Goal: Transaction & Acquisition: Purchase product/service

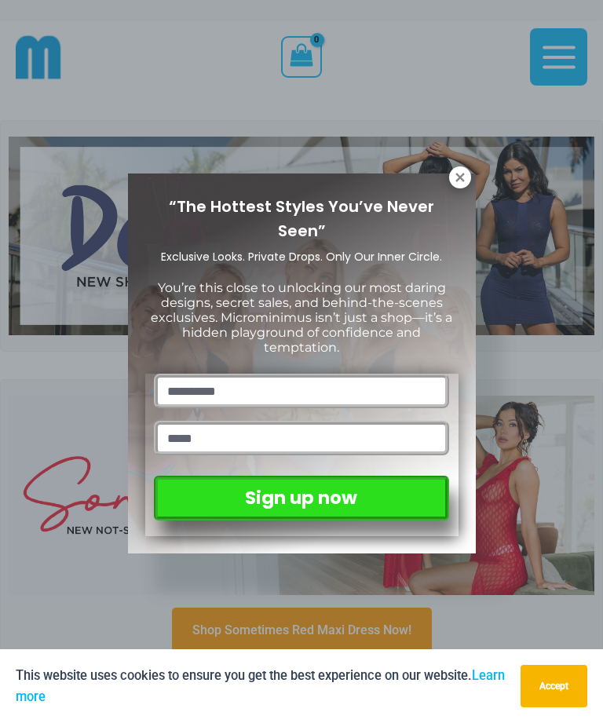
click at [462, 177] on icon at bounding box center [460, 177] width 14 height 14
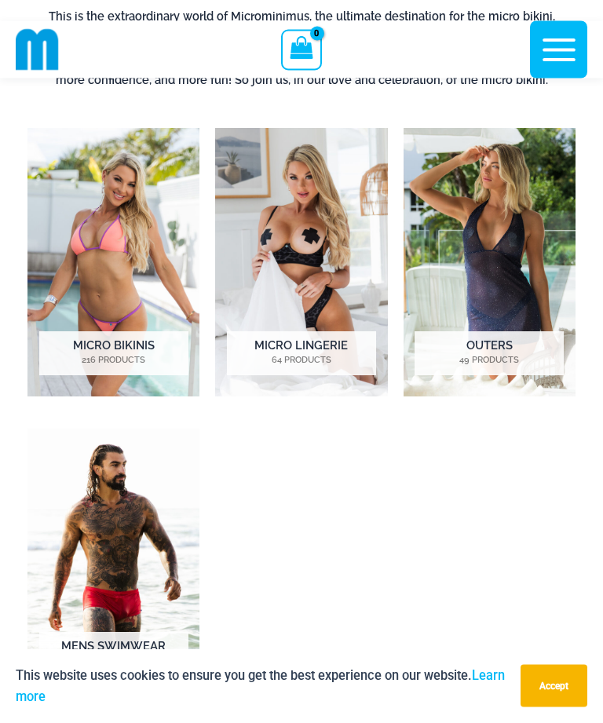
scroll to position [780, 0]
click at [313, 285] on img "Visit product category Micro Lingerie" at bounding box center [301, 262] width 172 height 268
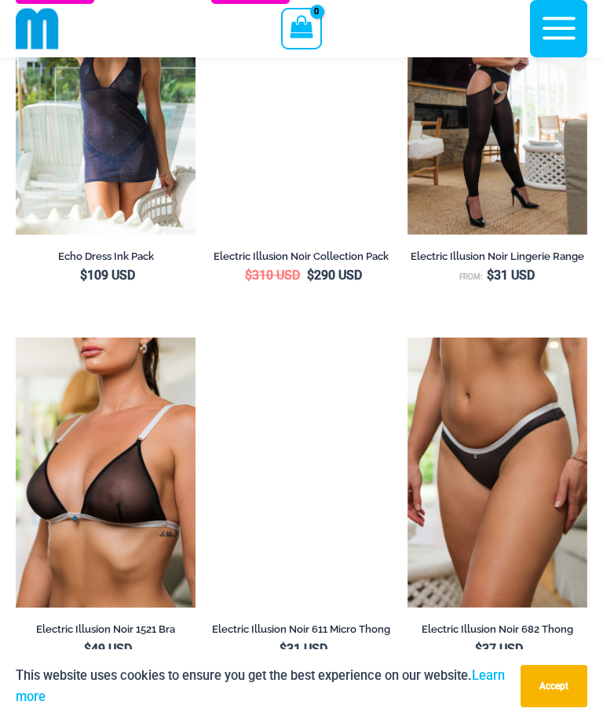
scroll to position [2789, 0]
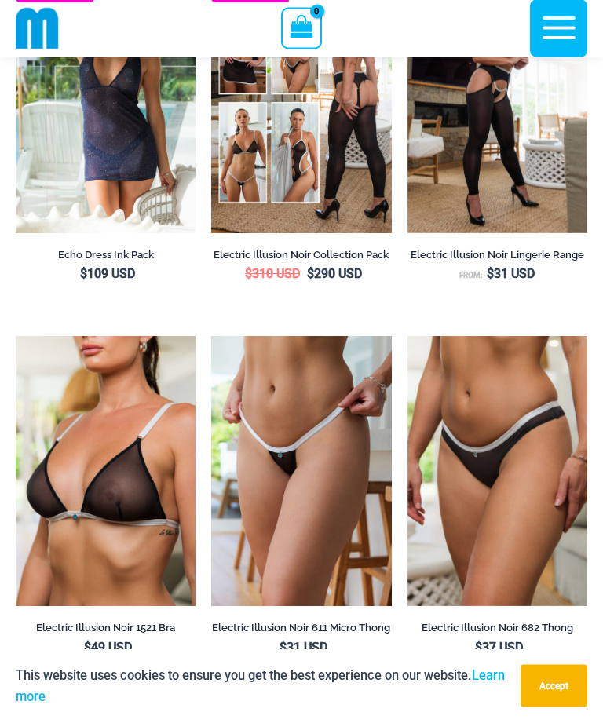
click at [407, 337] on img at bounding box center [407, 337] width 0 height 0
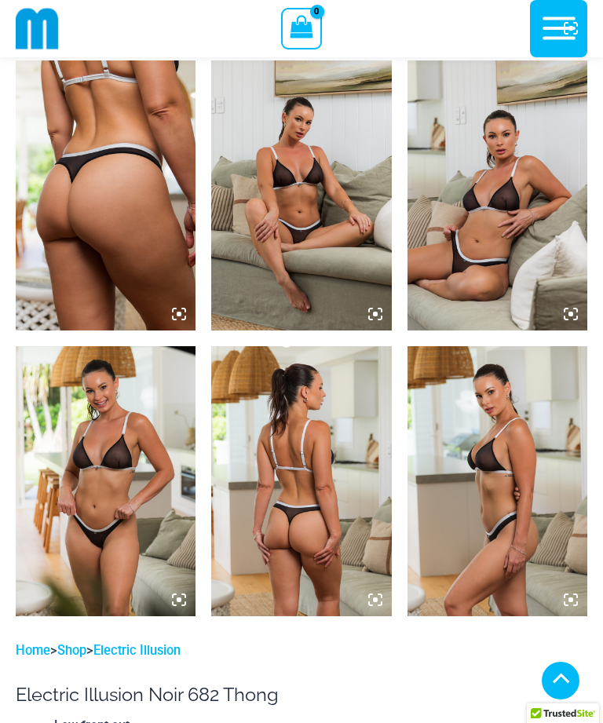
click at [99, 494] on img at bounding box center [106, 481] width 180 height 270
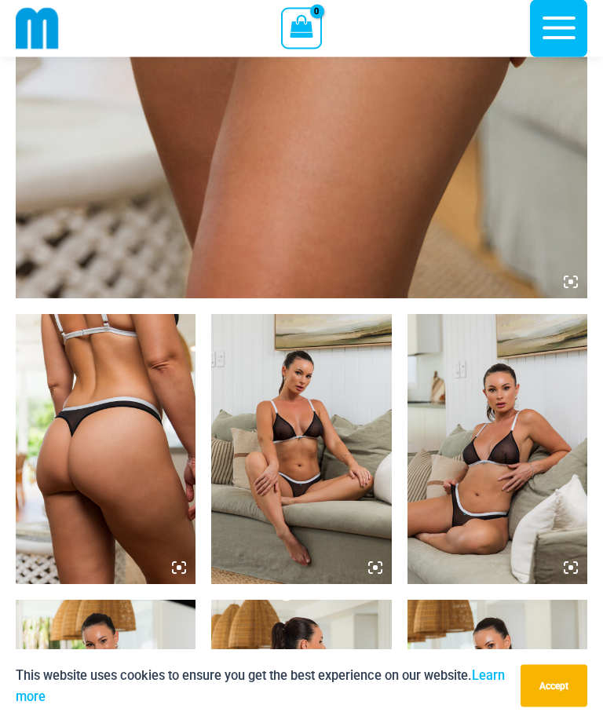
click at [508, 522] on img at bounding box center [497, 450] width 180 height 270
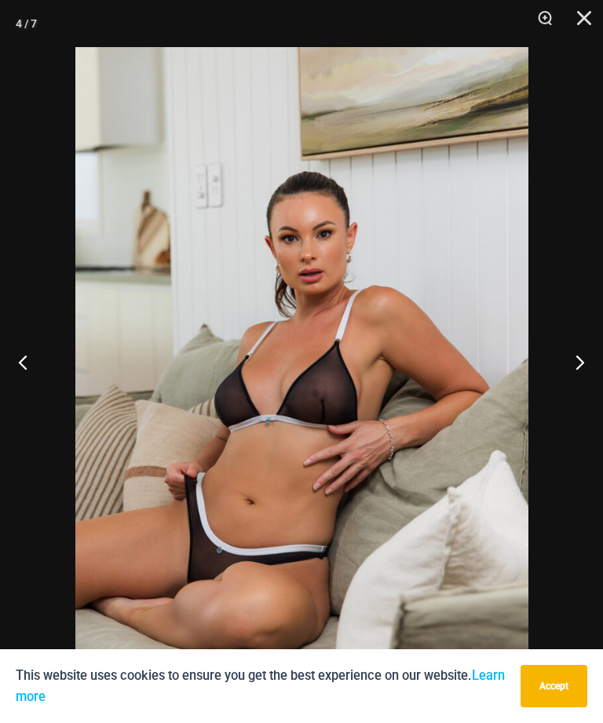
click at [27, 381] on button "Previous" at bounding box center [29, 362] width 59 height 78
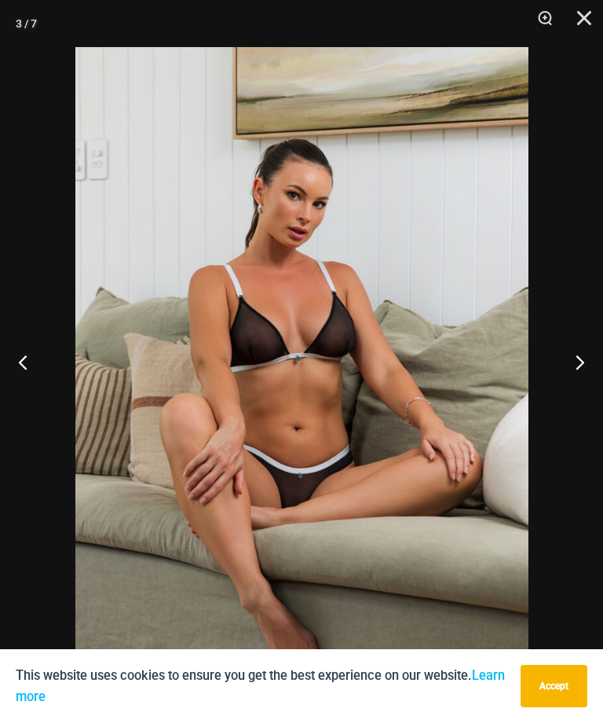
click at [29, 401] on button "Previous" at bounding box center [29, 362] width 59 height 78
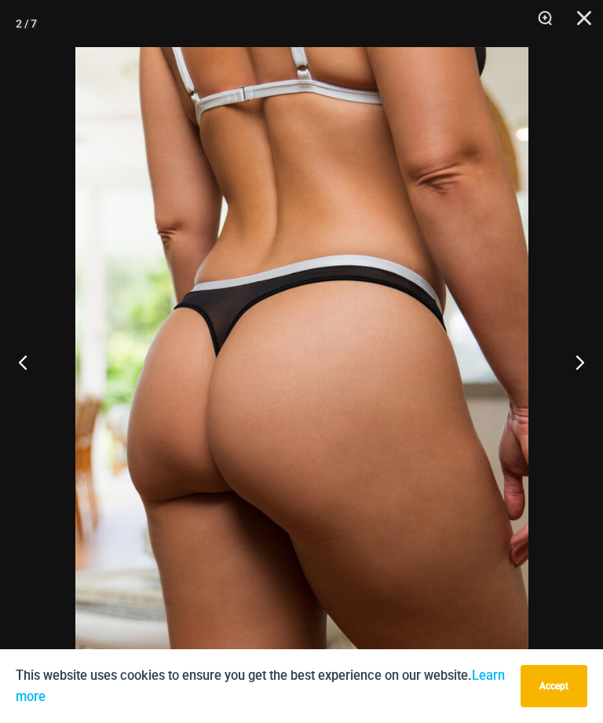
click at [29, 390] on button "Previous" at bounding box center [29, 362] width 59 height 78
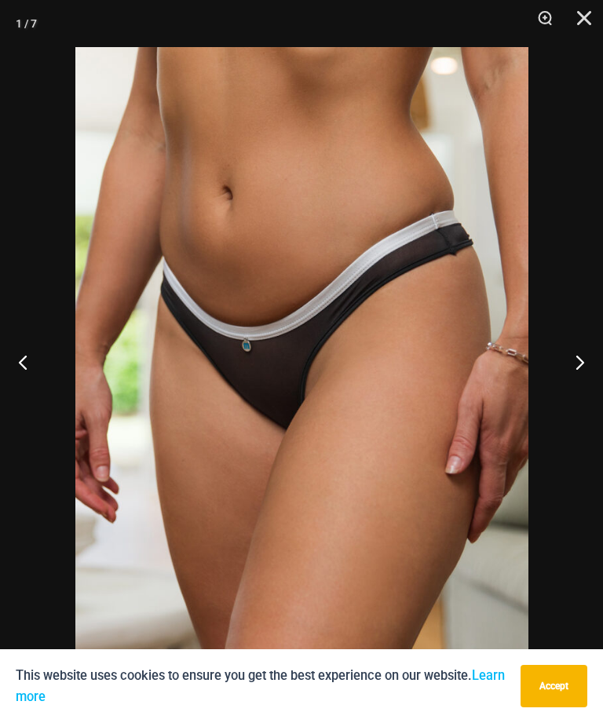
click at [578, 12] on button "Close" at bounding box center [578, 23] width 39 height 47
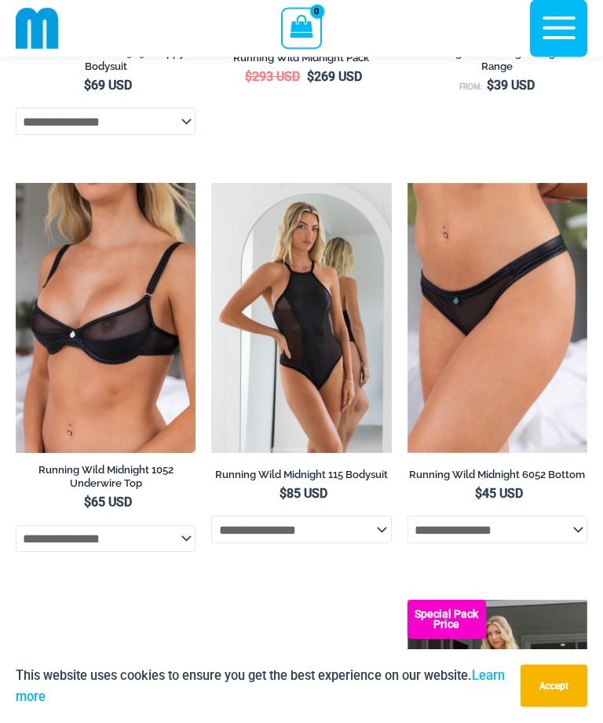
scroll to position [1745, 0]
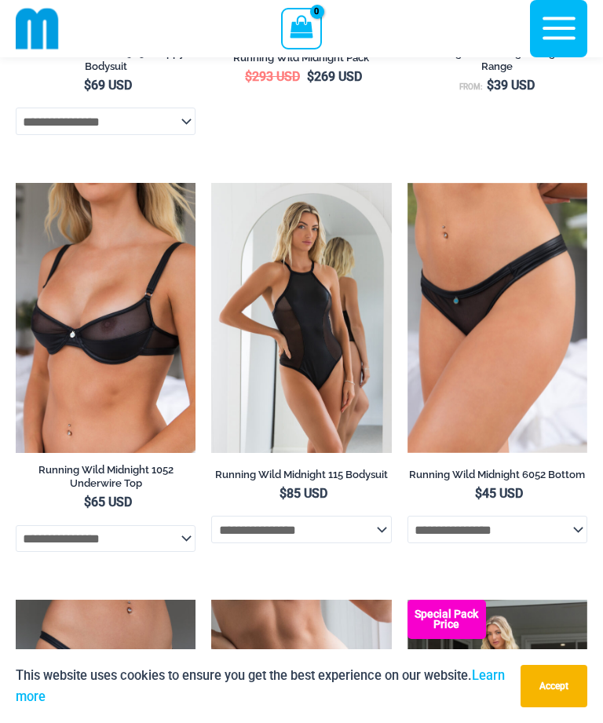
click at [407, 183] on img at bounding box center [407, 183] width 0 height 0
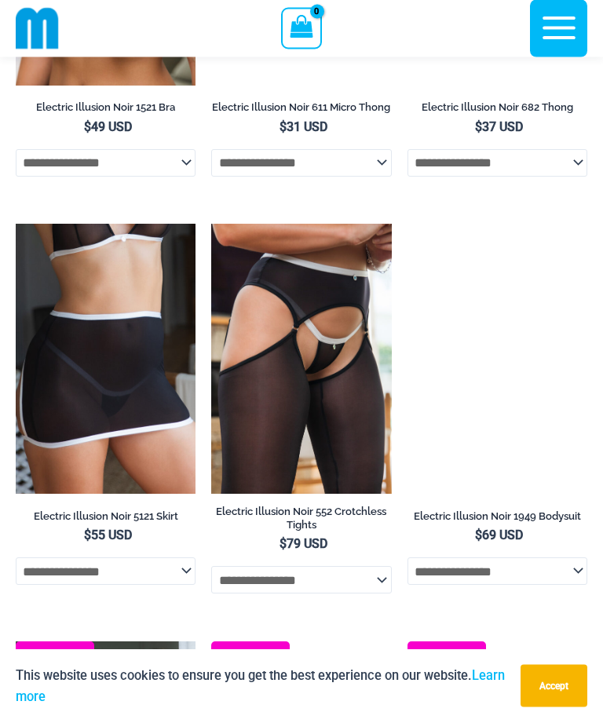
scroll to position [3310, 0]
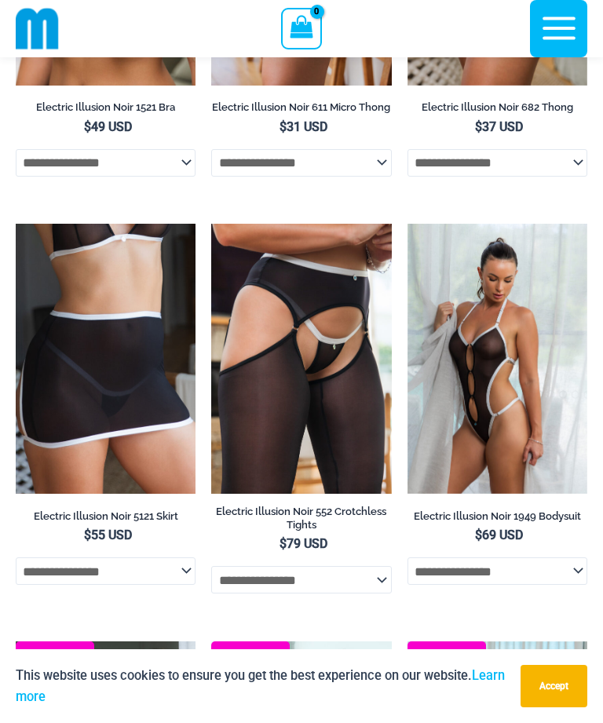
click at [211, 224] on img at bounding box center [211, 224] width 0 height 0
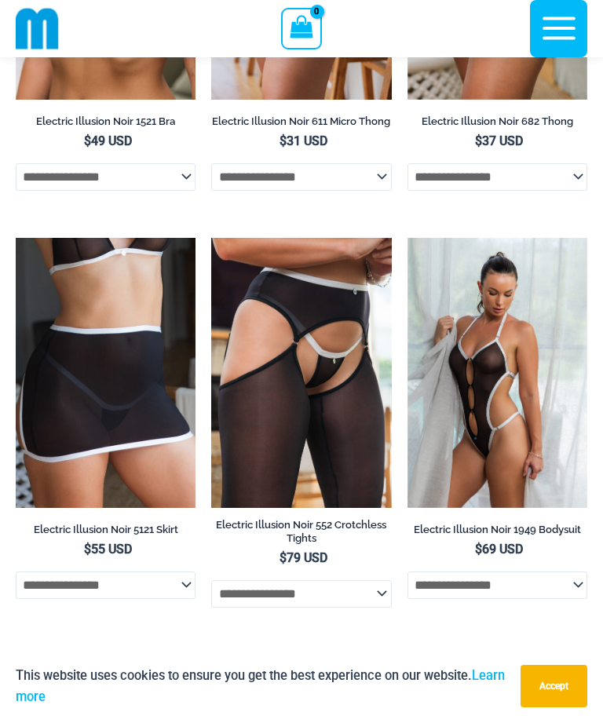
scroll to position [3360, 0]
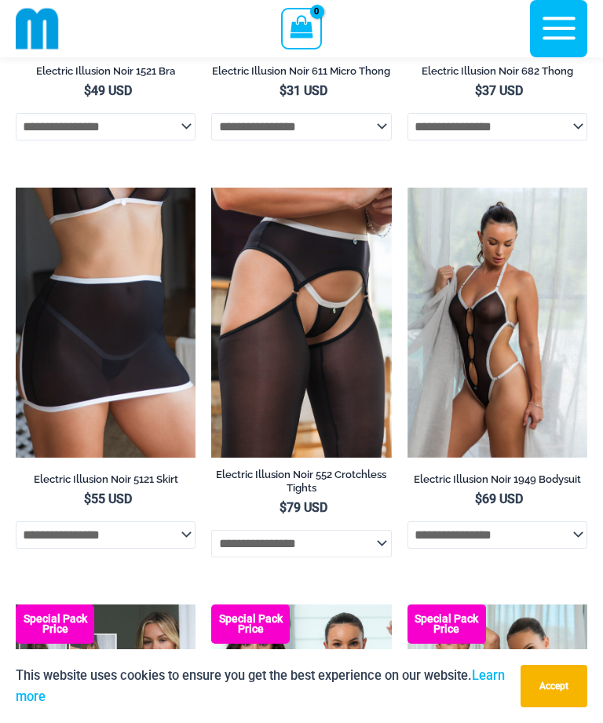
click at [407, 188] on img at bounding box center [407, 188] width 0 height 0
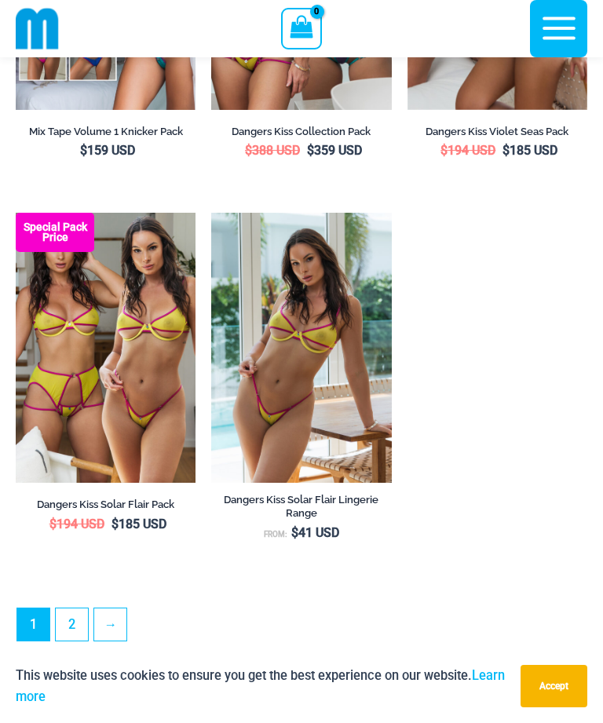
scroll to position [4113, 0]
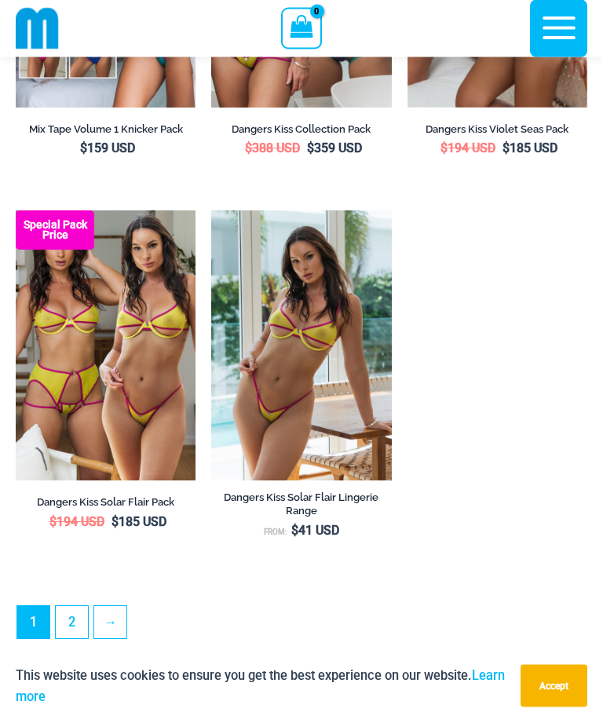
click at [118, 633] on link "→" at bounding box center [110, 623] width 32 height 32
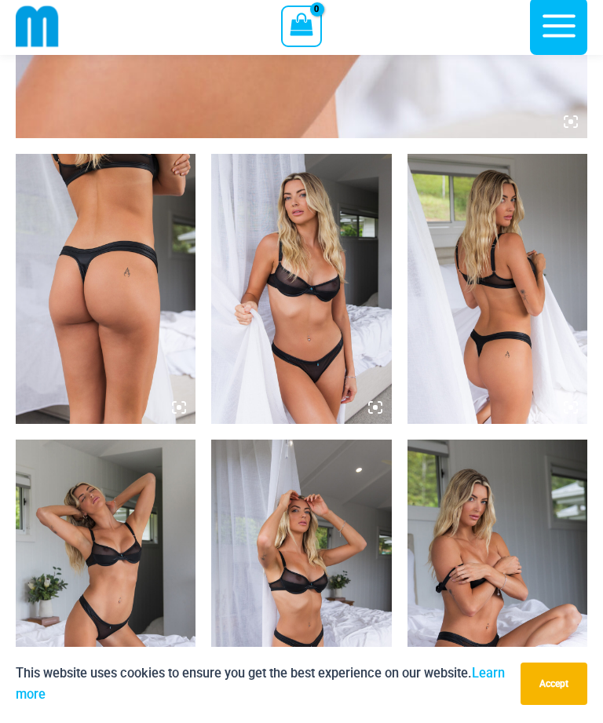
scroll to position [903, 0]
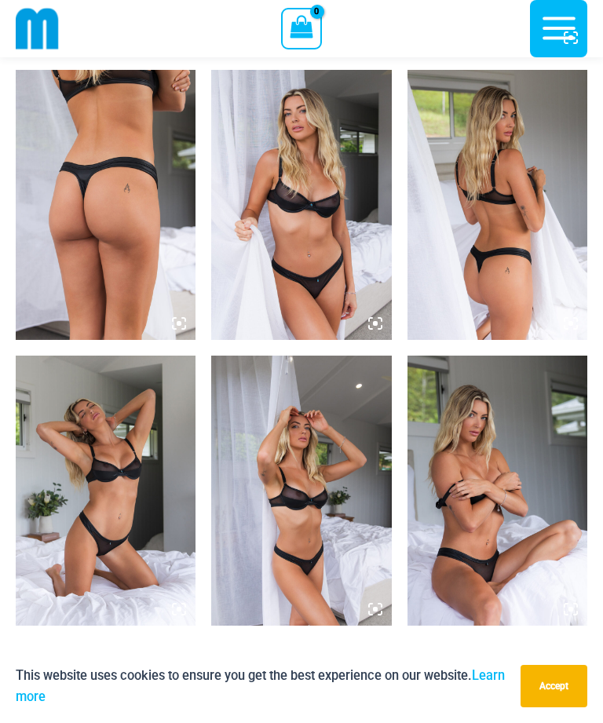
click at [104, 513] on img at bounding box center [106, 491] width 180 height 270
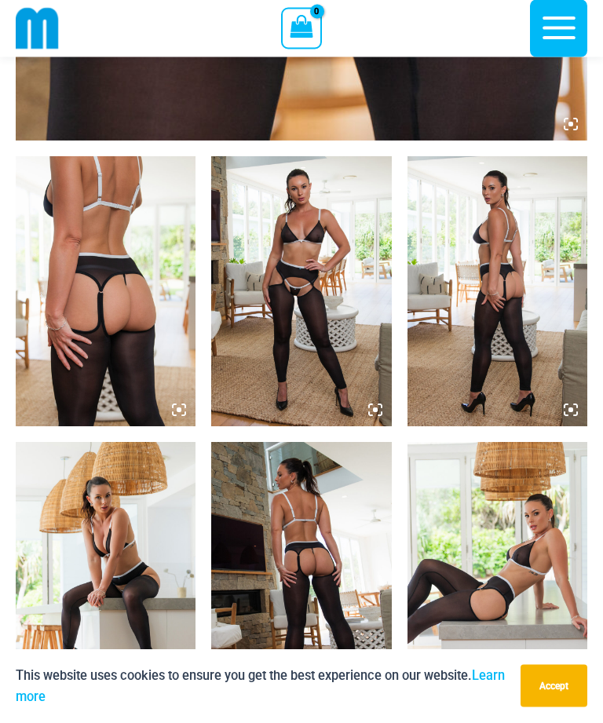
click at [314, 355] on img at bounding box center [301, 292] width 180 height 270
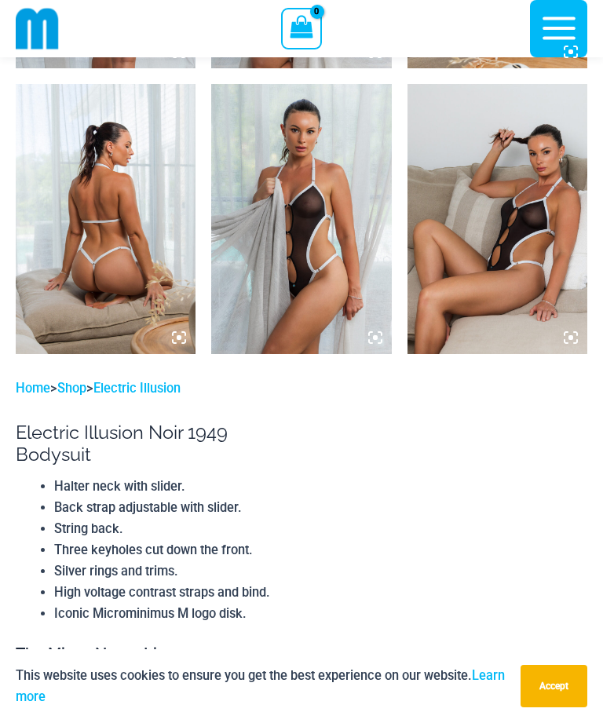
scroll to position [1172, 0]
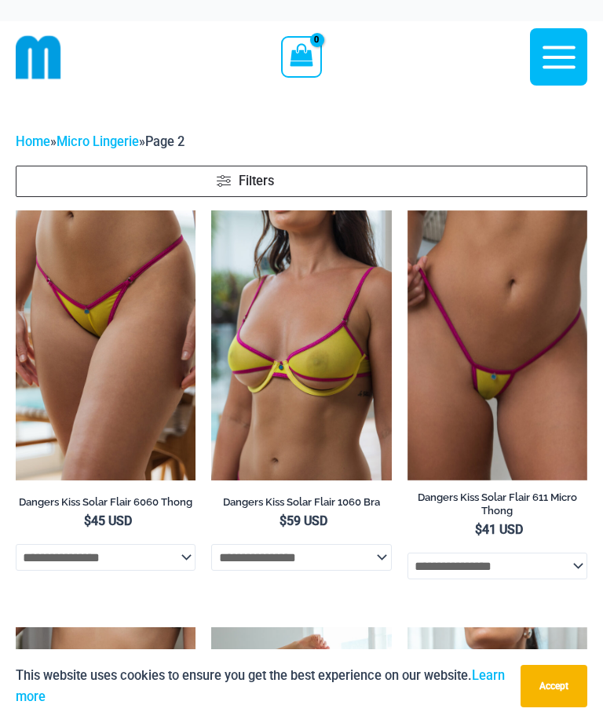
click at [407, 210] on img at bounding box center [407, 210] width 0 height 0
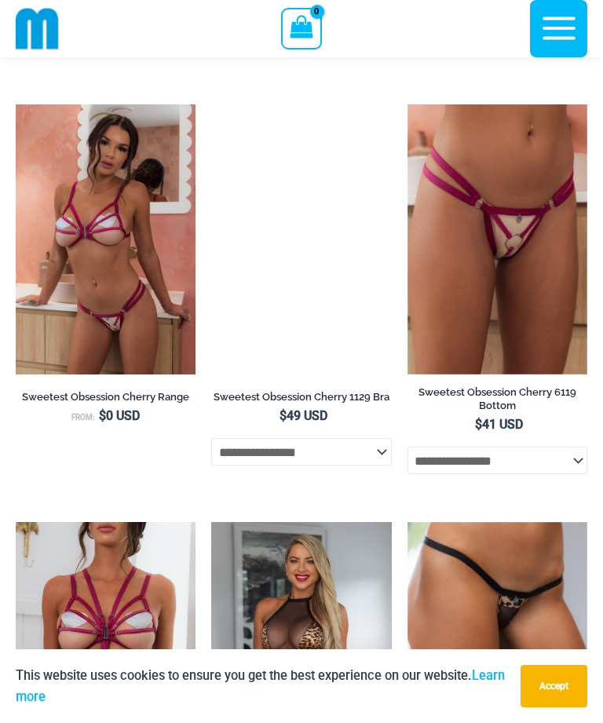
scroll to position [2981, 0]
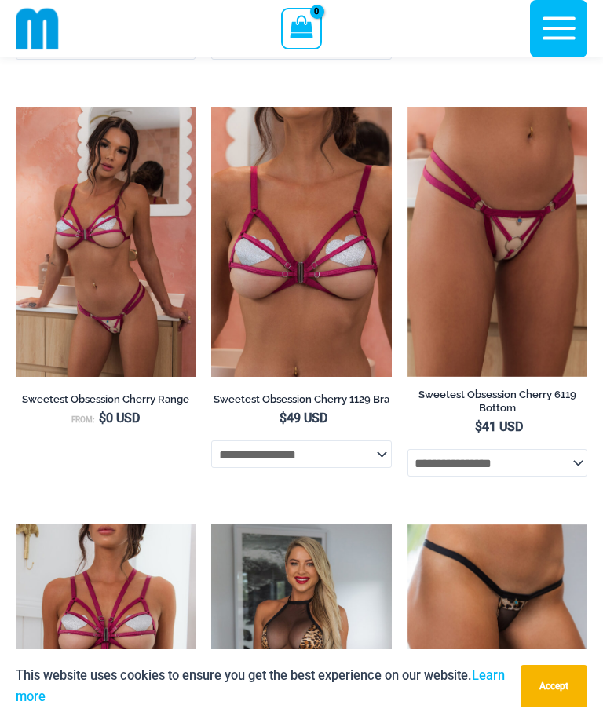
click at [407, 107] on img at bounding box center [407, 107] width 0 height 0
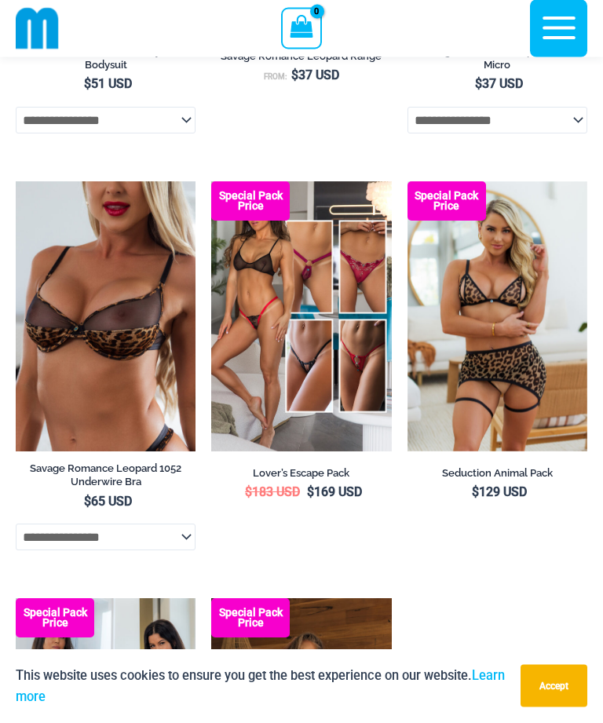
scroll to position [3723, 0]
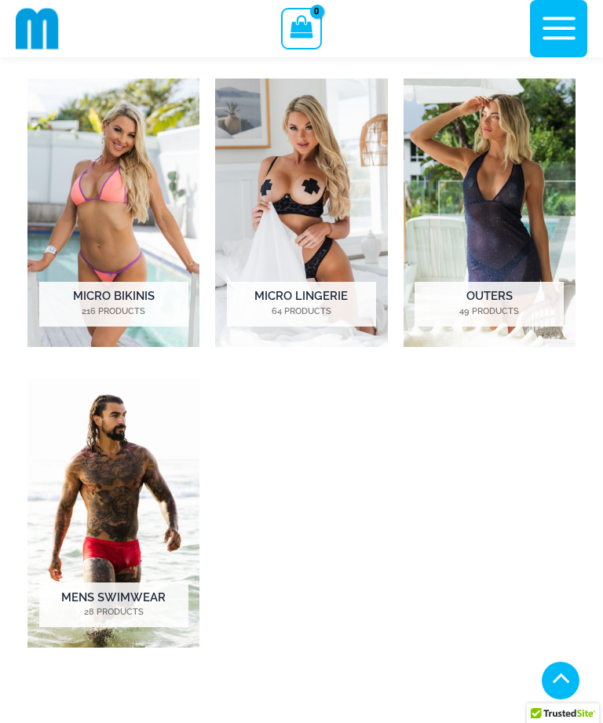
scroll to position [830, 0]
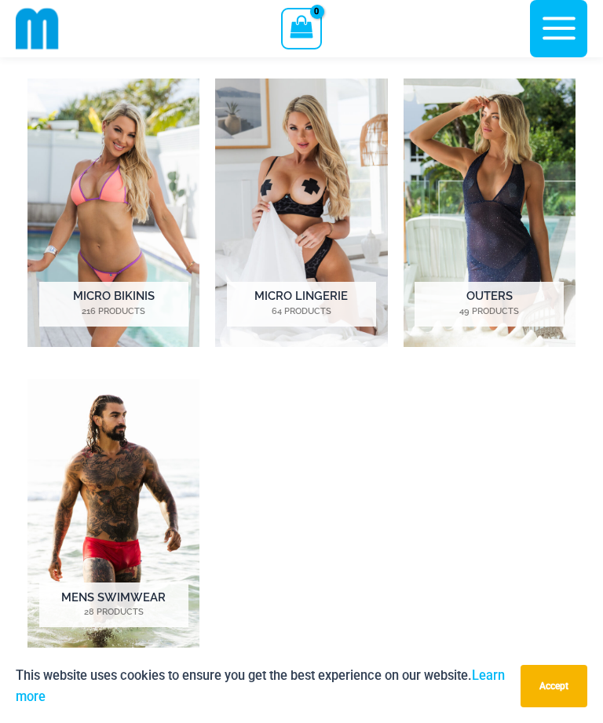
click at [111, 304] on h2 "Micro Bikinis 216 Products" at bounding box center [113, 304] width 149 height 44
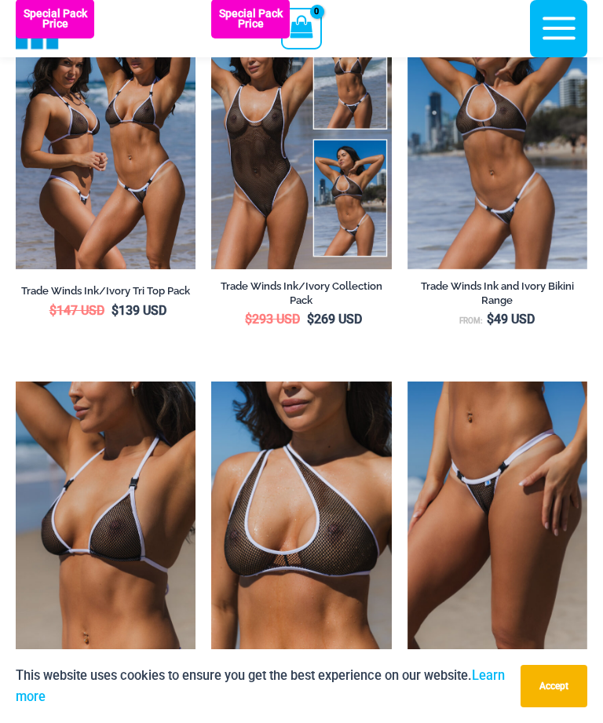
scroll to position [472, 0]
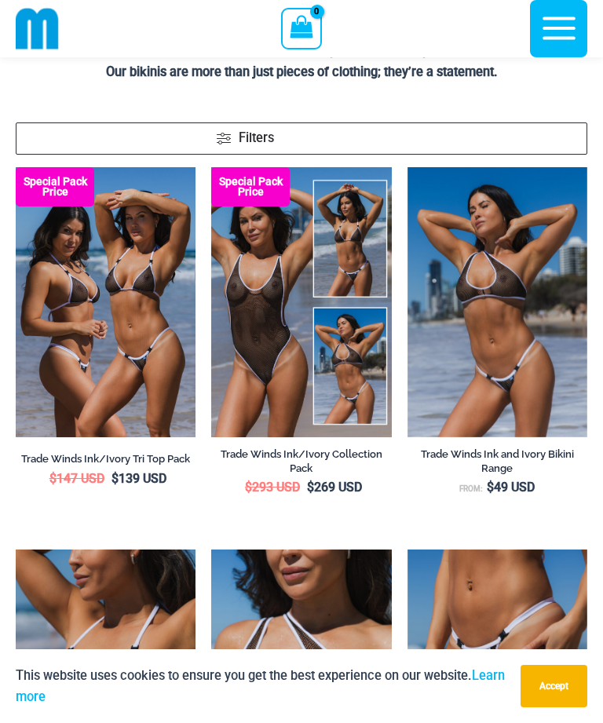
click at [283, 129] on span "Filters" at bounding box center [397, 139] width 360 height 20
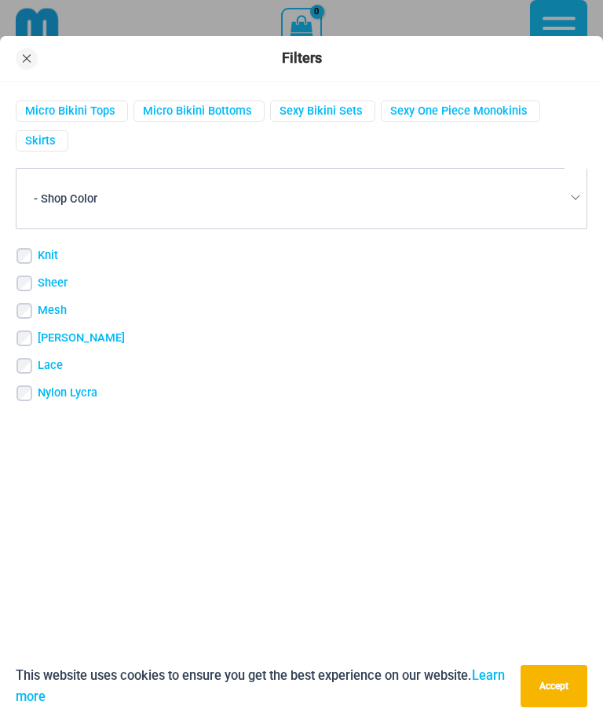
click at [26, 53] on span at bounding box center [27, 59] width 22 height 22
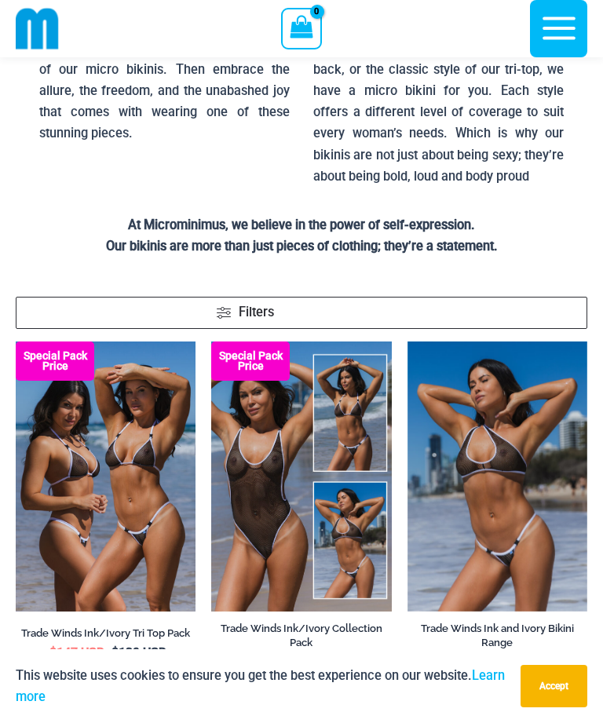
scroll to position [297, 0]
